Goal: Information Seeking & Learning: Learn about a topic

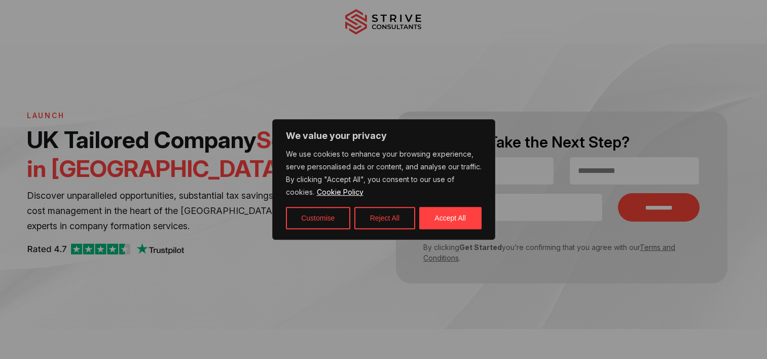
click at [460, 219] on button "Accept All" at bounding box center [450, 218] width 62 height 22
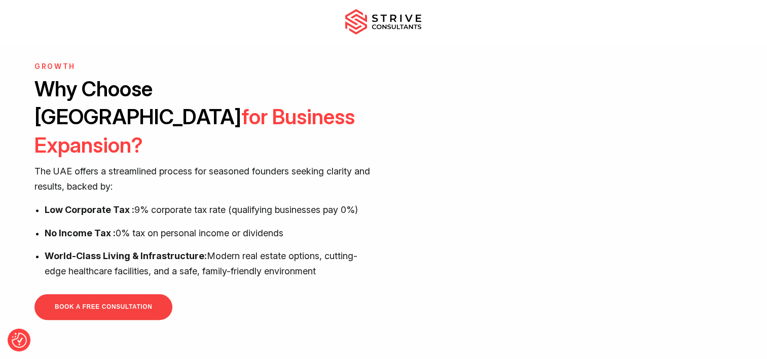
scroll to position [355, 0]
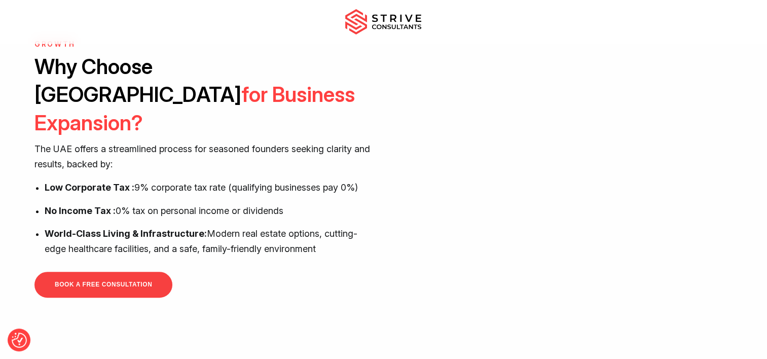
click at [538, 281] on div "GROWTH Why Choose Dubai for Business Expansion? The UAE offers a streamlined pr…" at bounding box center [383, 153] width 767 height 359
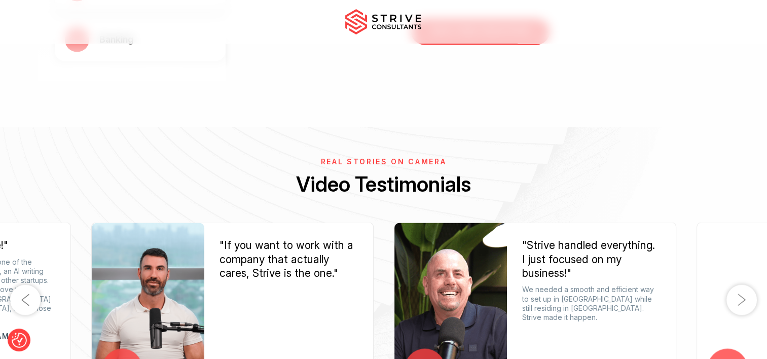
scroll to position [1775, 0]
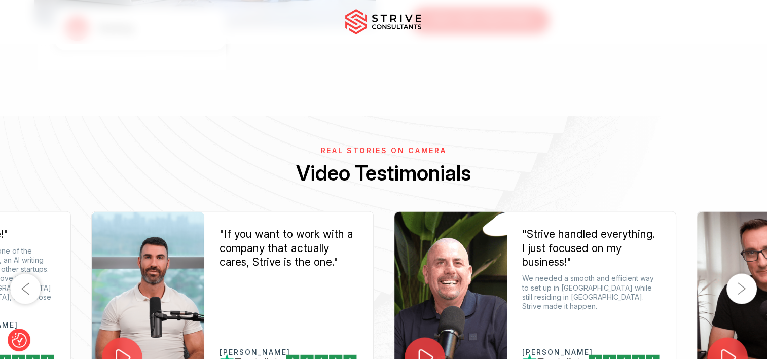
click at [126, 347] on icon at bounding box center [123, 357] width 21 height 21
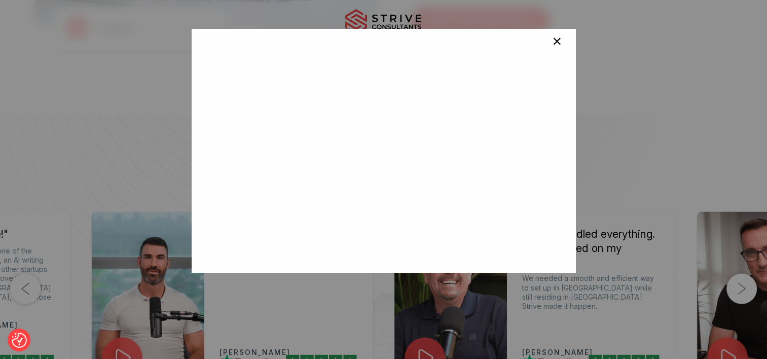
click at [552, 41] on span "×" at bounding box center [557, 43] width 10 height 20
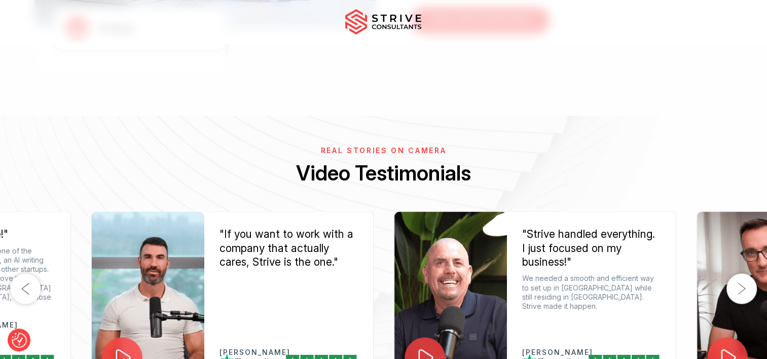
click at [434, 347] on icon at bounding box center [425, 357] width 21 height 21
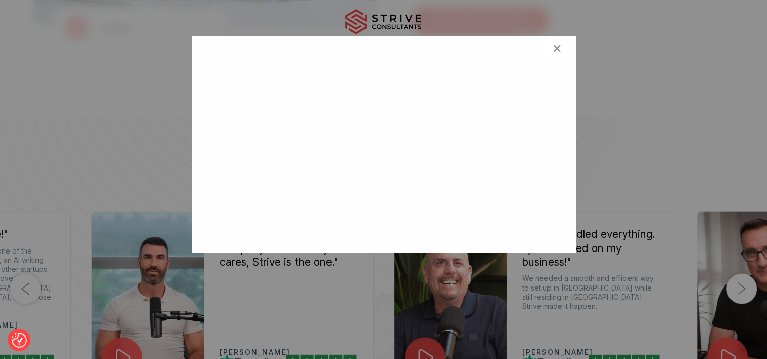
scroll to position [29, 0]
click at [552, 51] on span "×" at bounding box center [557, 50] width 10 height 20
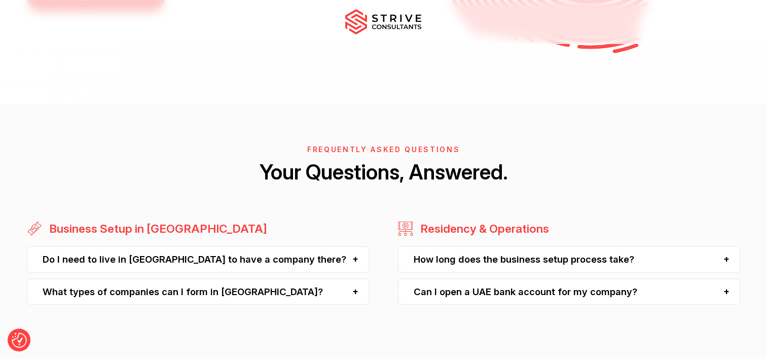
scroll to position [2535, 0]
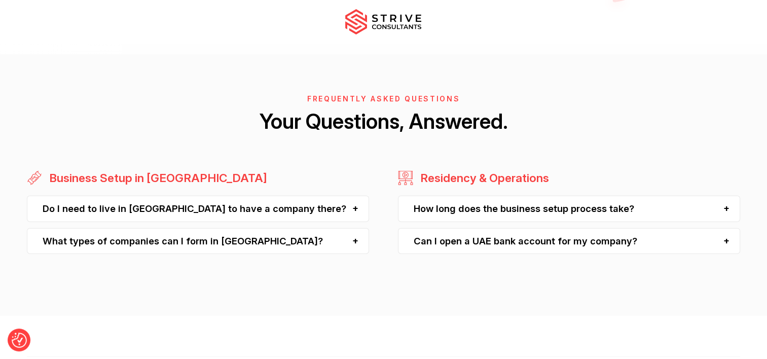
click at [268, 196] on div "Do I need to live in Dubai to have a company there?" at bounding box center [198, 209] width 342 height 26
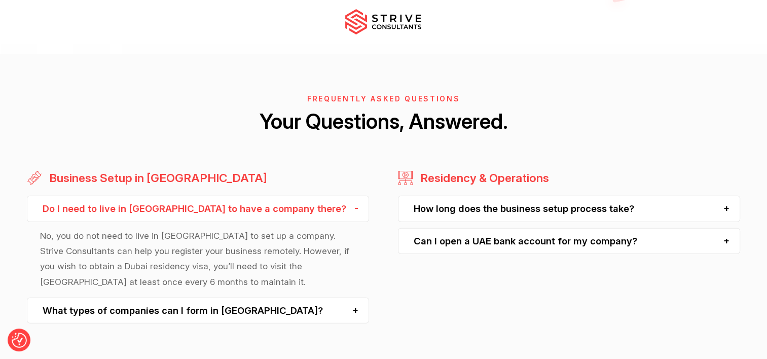
click at [242, 298] on div "What types of companies can I form in Dubai?" at bounding box center [198, 311] width 342 height 26
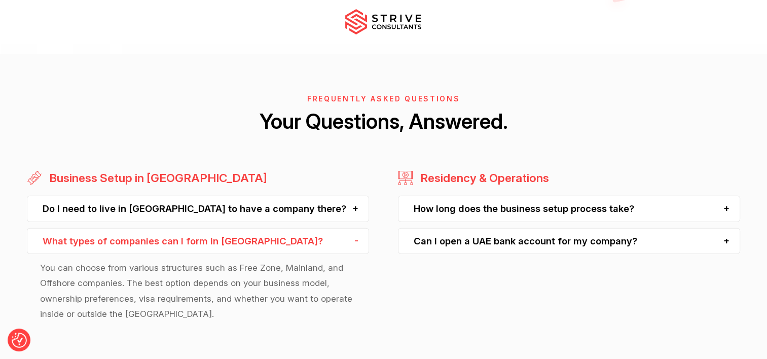
click at [511, 228] on div "Can I open a UAE bank account for my company?" at bounding box center [569, 241] width 342 height 26
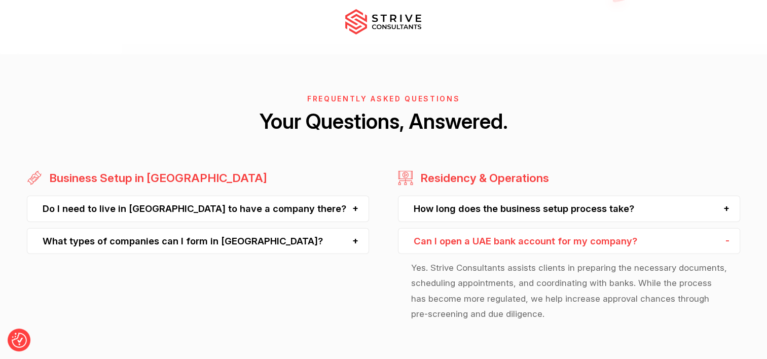
click at [597, 196] on div "How long does the business setup process take?" at bounding box center [569, 209] width 342 height 26
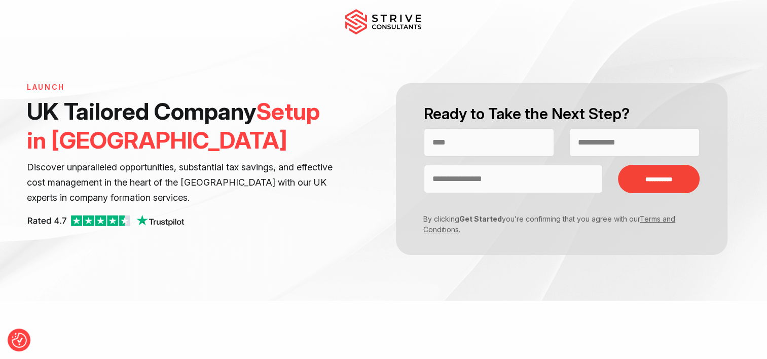
scroll to position [0, 0]
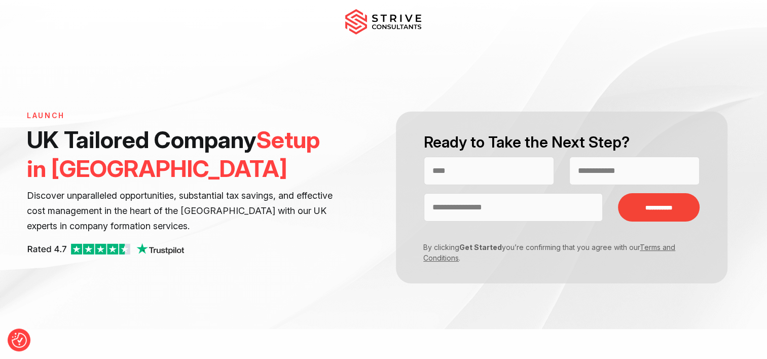
click at [404, 28] on img at bounding box center [383, 21] width 76 height 25
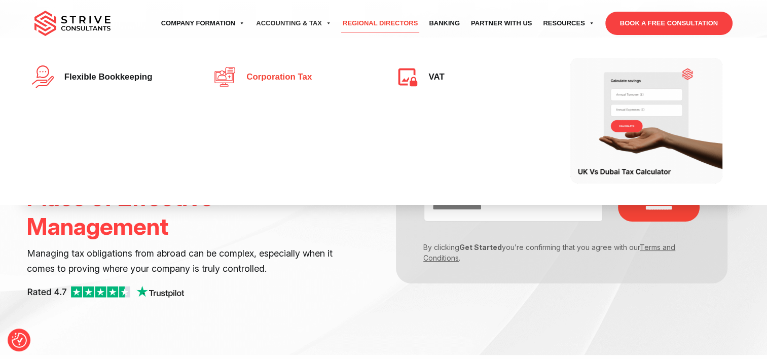
click at [265, 73] on span "Corporation Tax" at bounding box center [276, 78] width 70 height 10
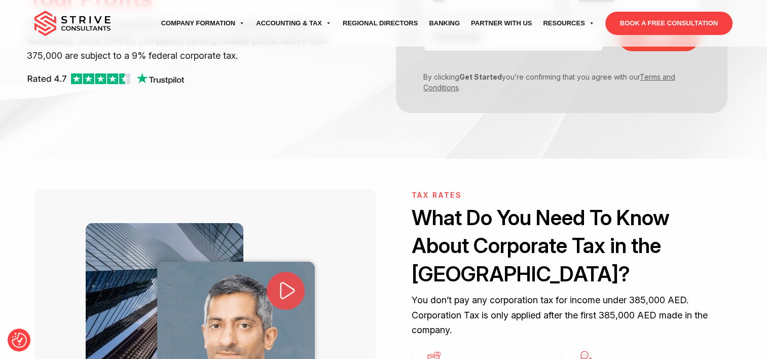
scroll to position [304, 0]
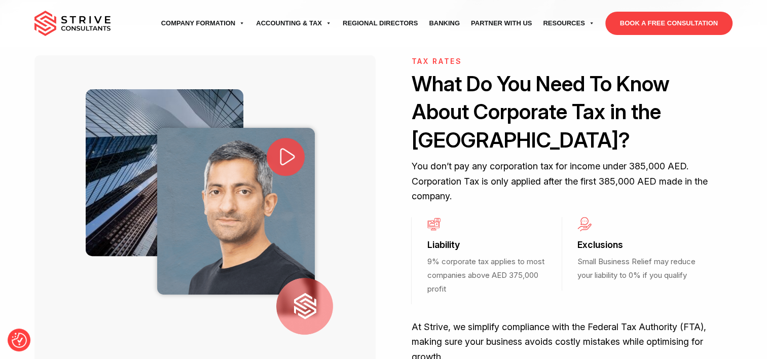
click at [279, 163] on icon at bounding box center [287, 156] width 23 height 23
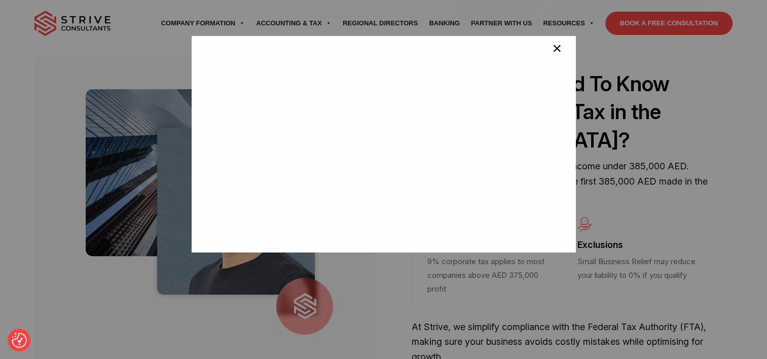
click at [553, 48] on span "×" at bounding box center [557, 50] width 10 height 20
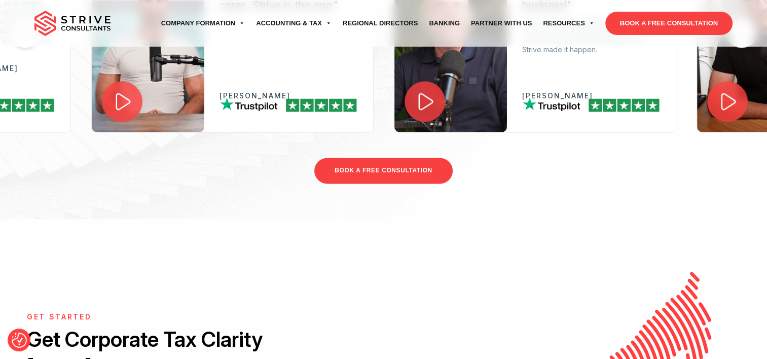
scroll to position [1521, 0]
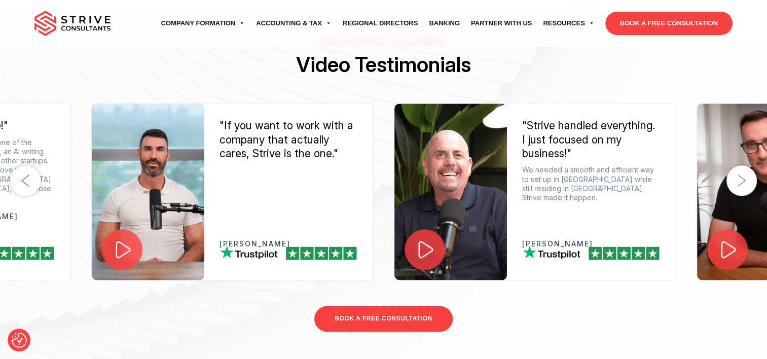
click at [732, 165] on button "Next" at bounding box center [742, 180] width 30 height 30
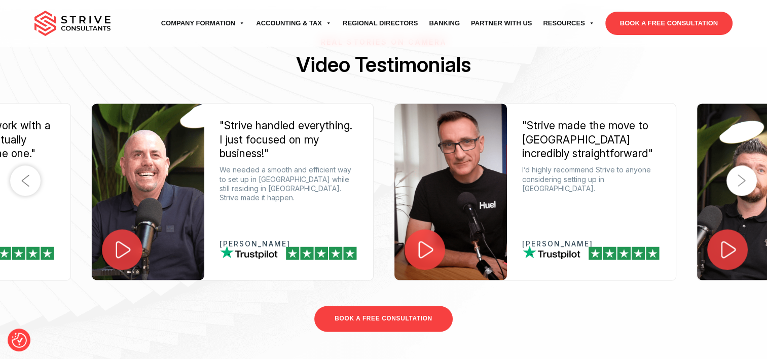
click at [735, 165] on button "Next" at bounding box center [742, 180] width 30 height 30
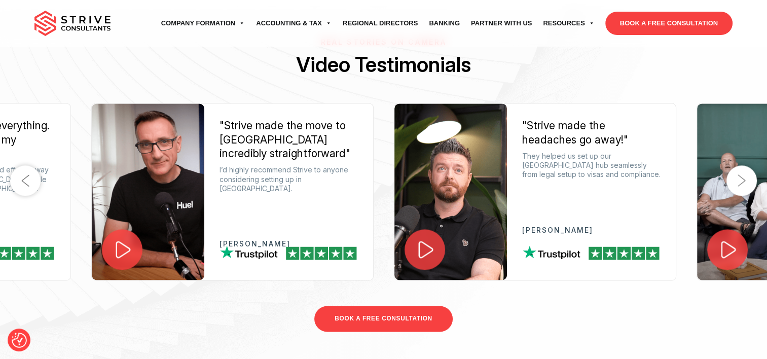
click at [735, 165] on button "Next" at bounding box center [742, 180] width 30 height 30
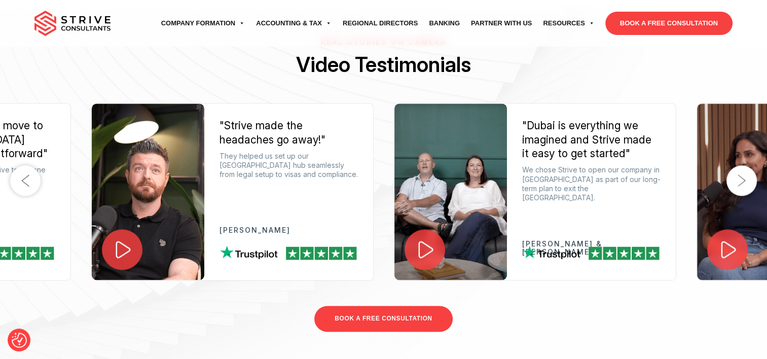
click at [735, 165] on button "Next" at bounding box center [742, 180] width 30 height 30
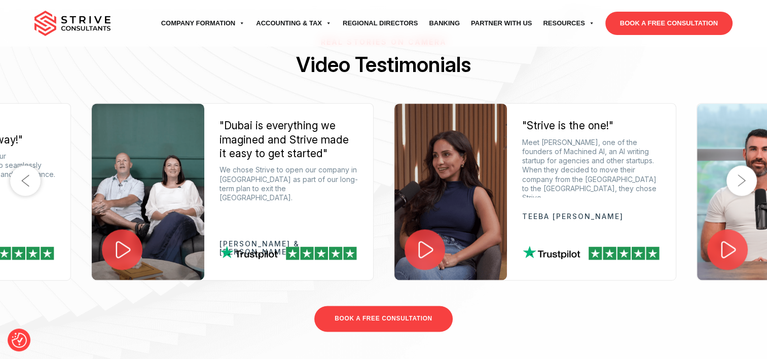
click at [736, 165] on button "Next" at bounding box center [742, 180] width 30 height 30
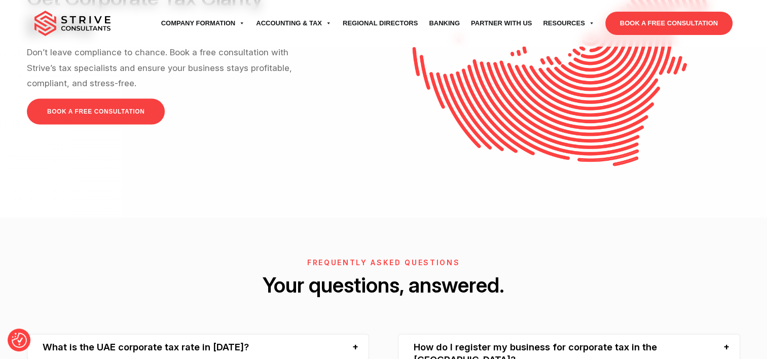
scroll to position [1876, 0]
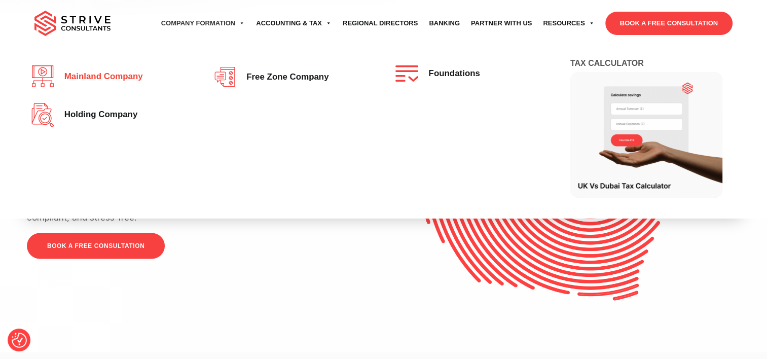
click at [124, 81] on link "Mainland company" at bounding box center [110, 76] width 158 height 22
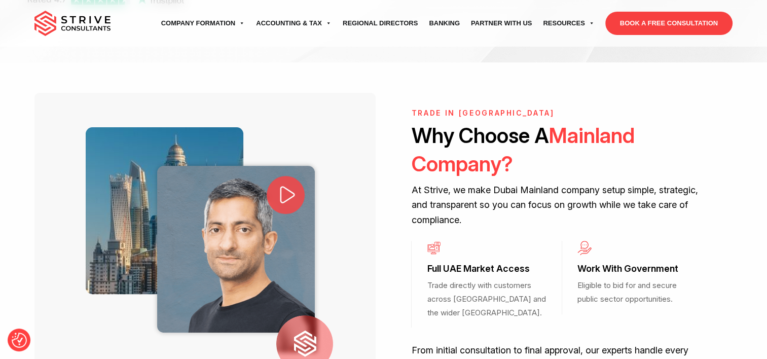
scroll to position [304, 0]
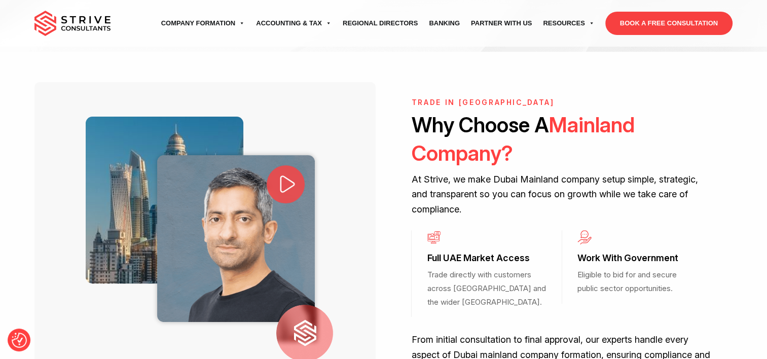
click at [285, 173] on icon at bounding box center [287, 183] width 21 height 21
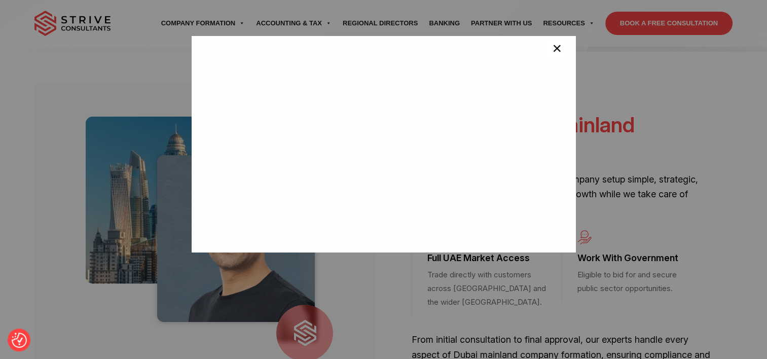
click at [552, 54] on span "×" at bounding box center [557, 50] width 10 height 20
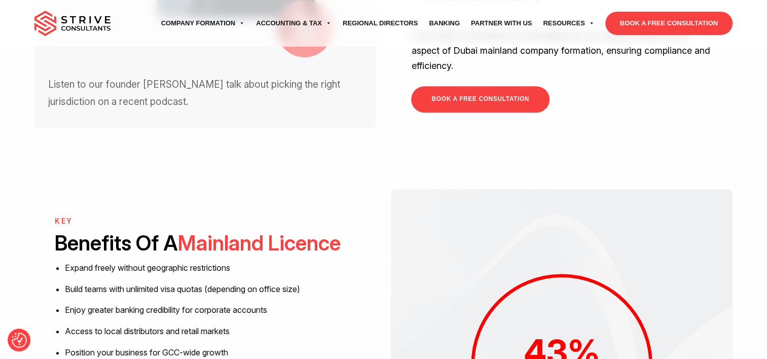
scroll to position [761, 0]
